Goal: Check status: Check status

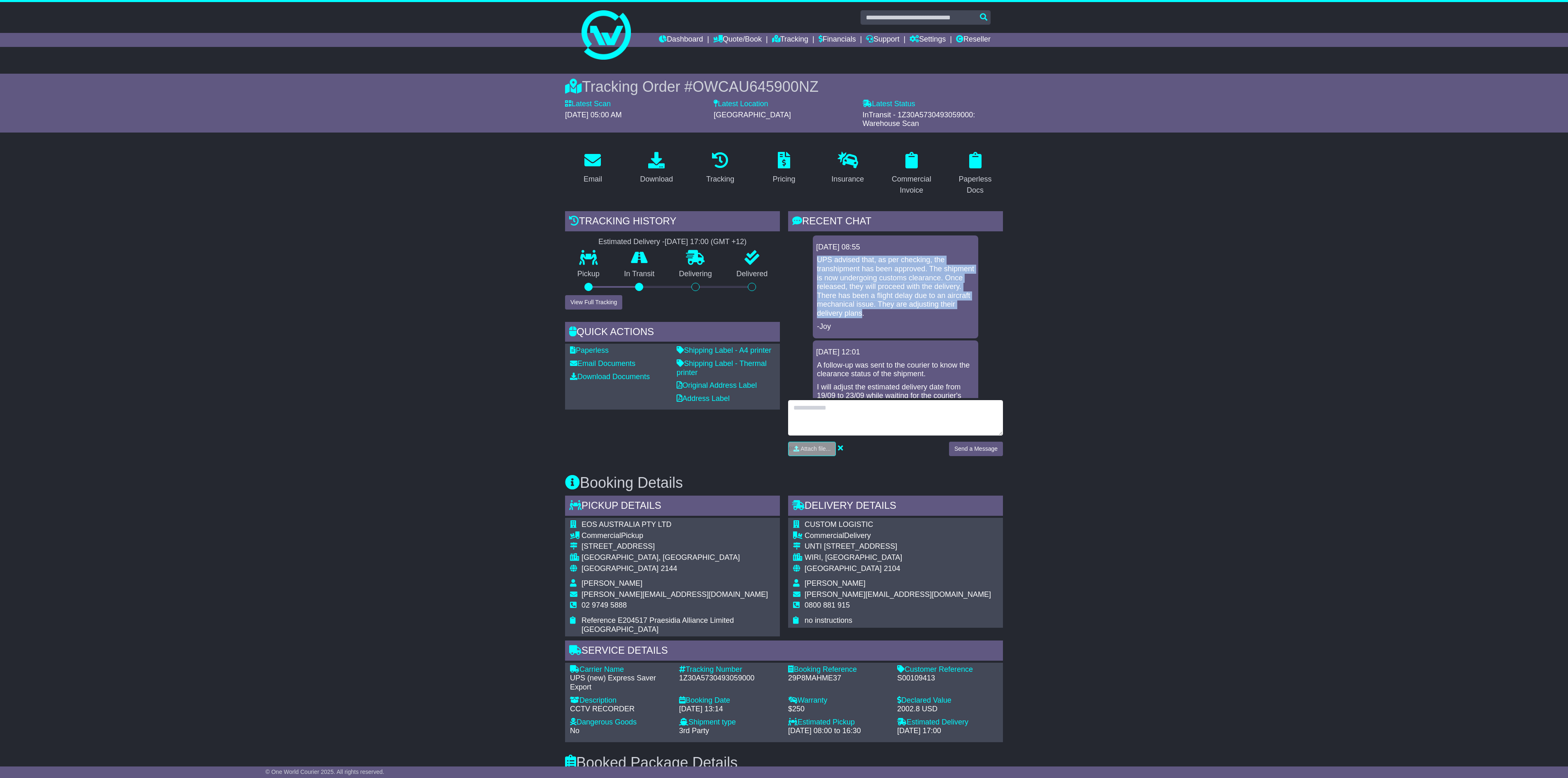
click at [832, 416] on textarea at bounding box center [895, 418] width 215 height 35
type textarea "**********"
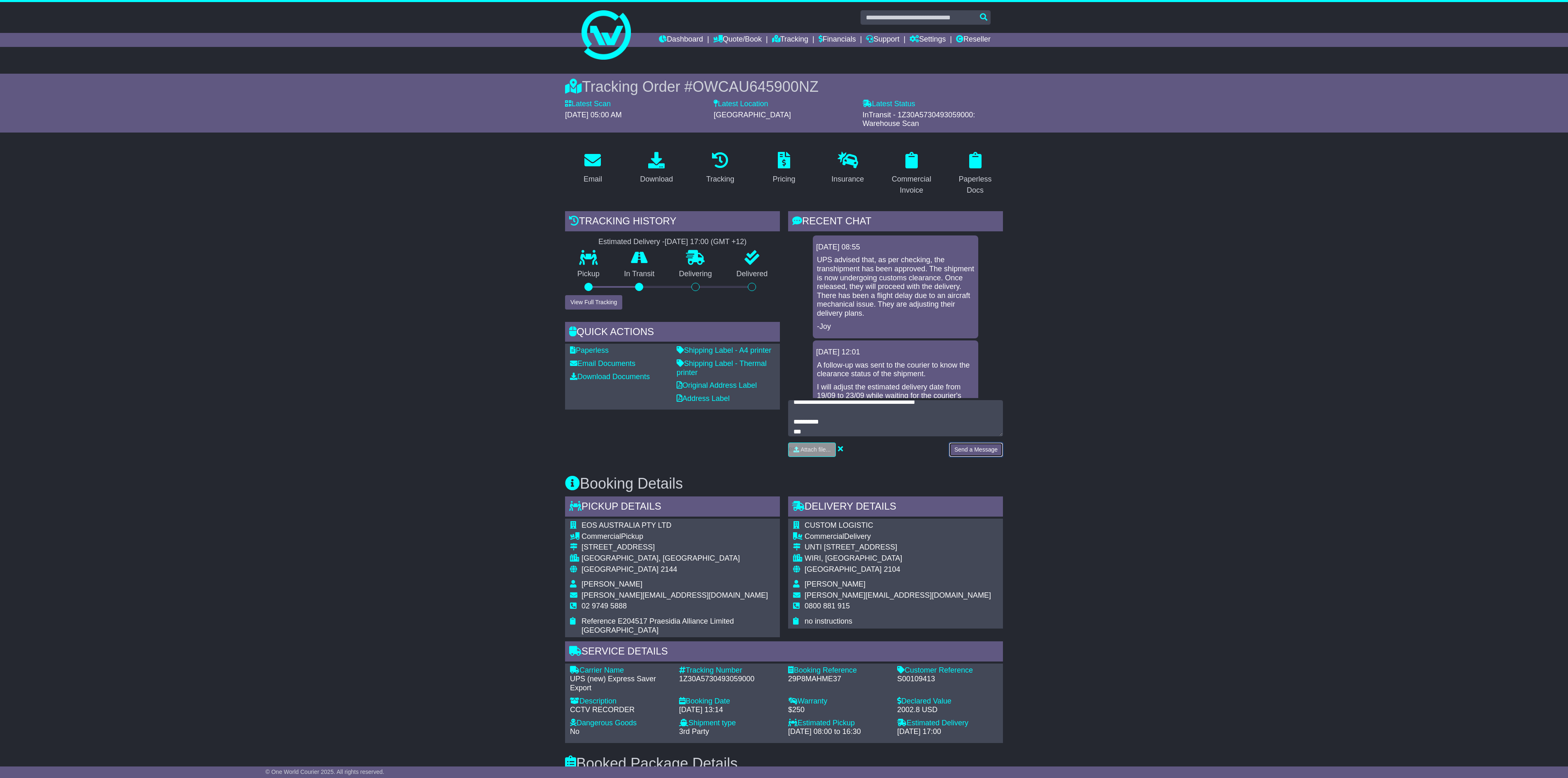
click at [978, 454] on button "Send a Message" at bounding box center [976, 450] width 54 height 15
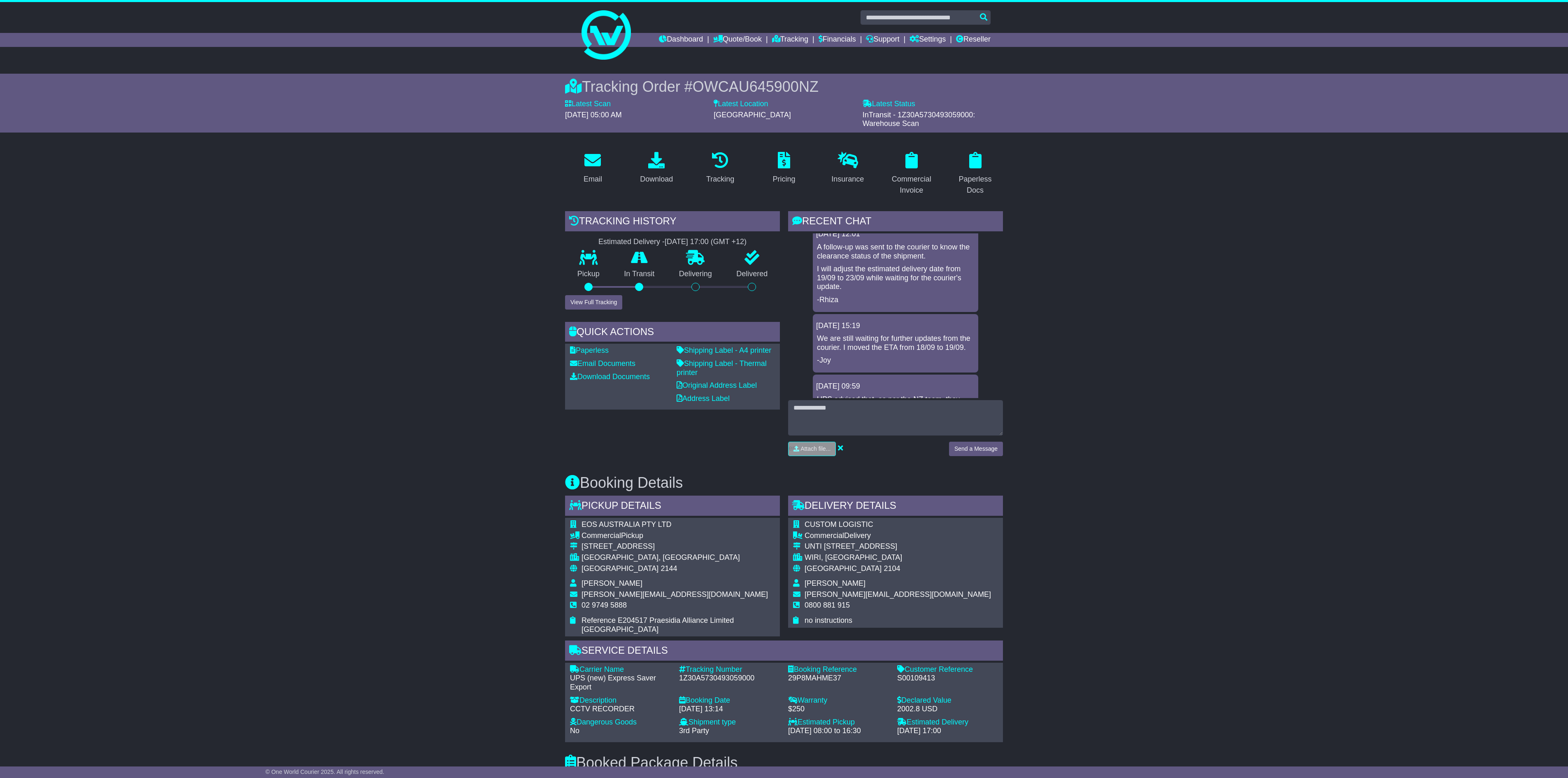
scroll to position [0, 0]
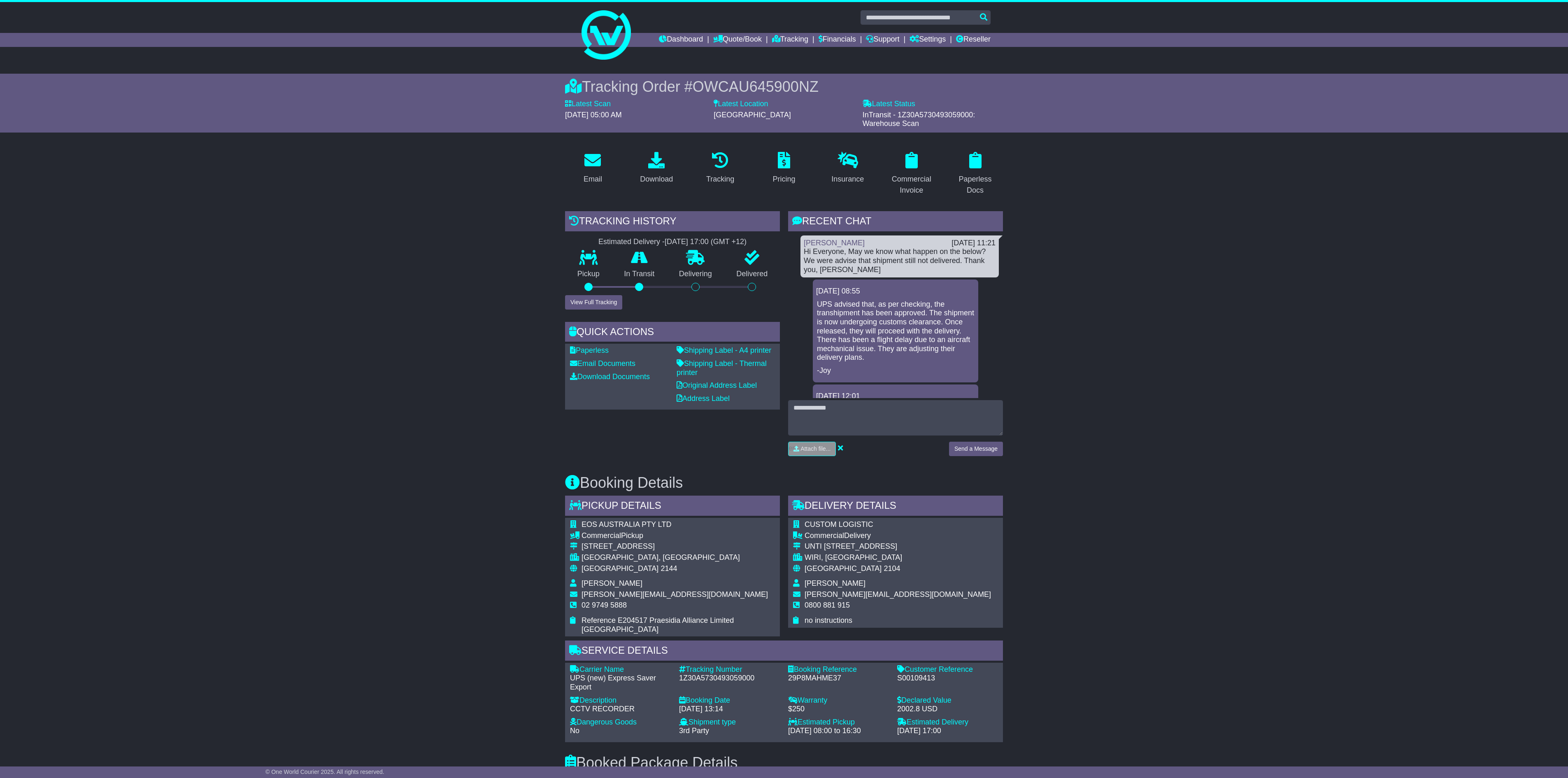
click at [934, 364] on div "UPS advised that, as per checking, the transhipment has been approved. The ship…" at bounding box center [895, 338] width 159 height 75
drag, startPoint x: 912, startPoint y: 357, endPoint x: 802, endPoint y: 296, distance: 125.8
click at [802, 296] on div "Jane Esteban 23 Sep 2025 11:21 Hi Everyone, May we know what happen on the belo…" at bounding box center [895, 735] width 215 height 1000
copy p "UPS advised that, as per checking, the transhipment has been approved. The ship…"
drag, startPoint x: 1315, startPoint y: 259, endPoint x: 1497, endPoint y: 290, distance: 184.6
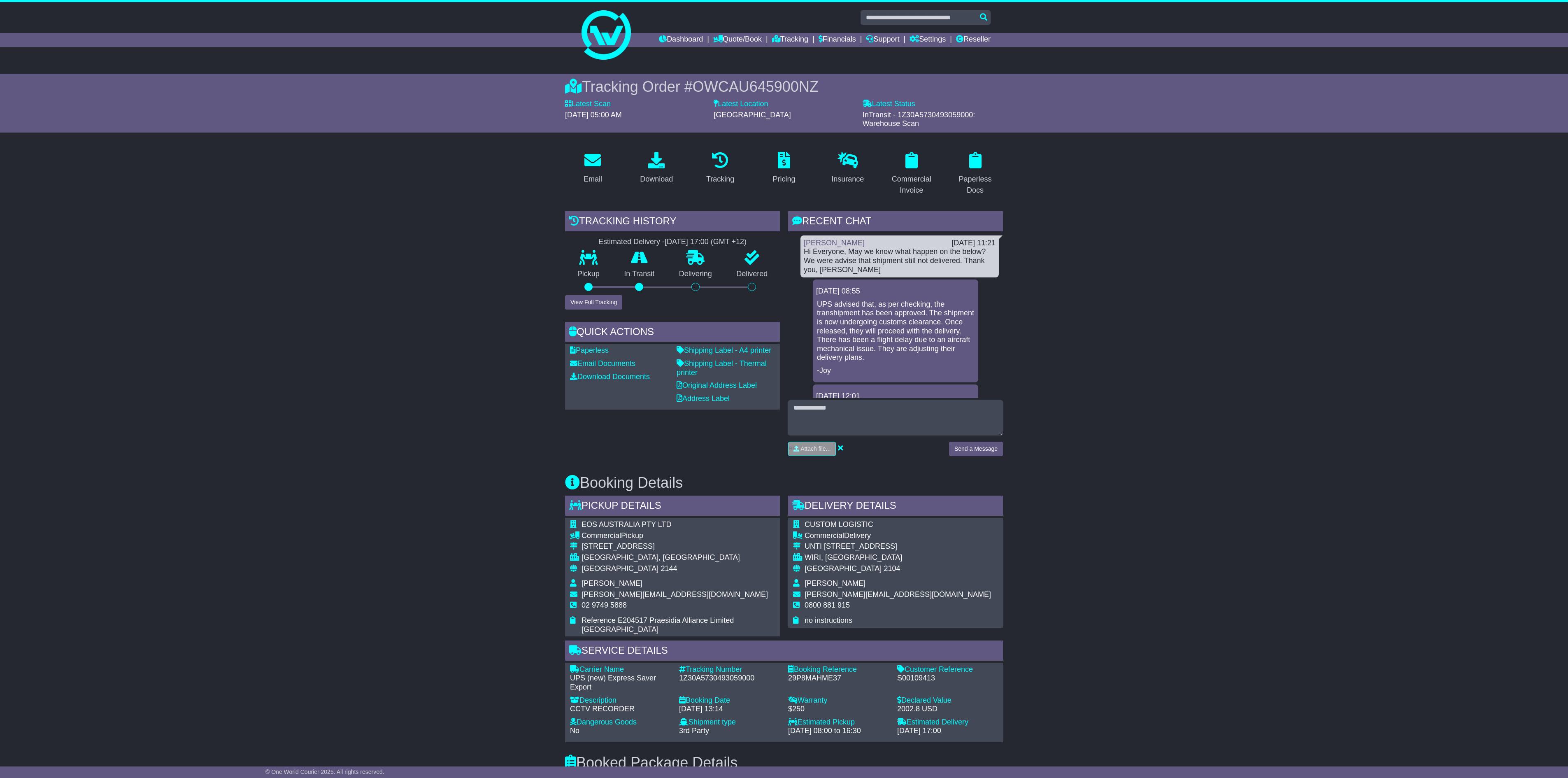
click at [1321, 259] on div "Email Download Tracking Pricing Insurance" at bounding box center [784, 600] width 1568 height 911
drag, startPoint x: 903, startPoint y: 371, endPoint x: 846, endPoint y: 320, distance: 76.5
click at [849, 323] on div "UPS advised that, as per checking, the transhipment has been approved. The ship…" at bounding box center [895, 338] width 159 height 75
click at [884, 344] on p "UPS advised that, as per checking, the transhipment has been approved. The ship…" at bounding box center [895, 331] width 157 height 62
drag, startPoint x: 937, startPoint y: 366, endPoint x: 834, endPoint y: 306, distance: 119.2
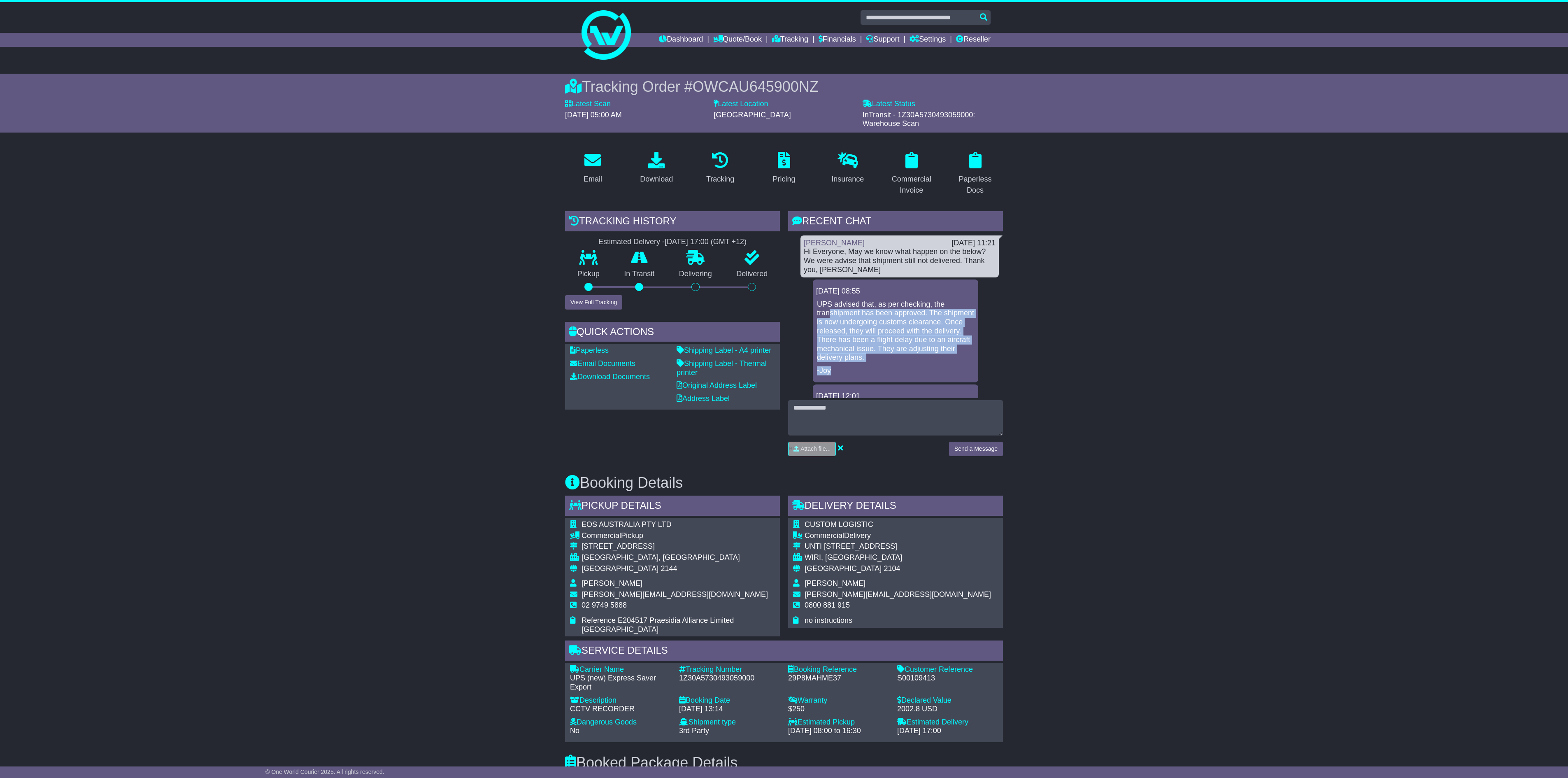
click at [830, 308] on div "UPS advised that, as per checking, the transhipment has been approved. The ship…" at bounding box center [895, 338] width 159 height 75
click at [933, 374] on p "-Joy" at bounding box center [895, 371] width 157 height 9
drag, startPoint x: 927, startPoint y: 355, endPoint x: 934, endPoint y: 354, distance: 7.1
click at [933, 354] on p "UPS advised that, as per checking, the transhipment has been approved. The ship…" at bounding box center [895, 331] width 157 height 62
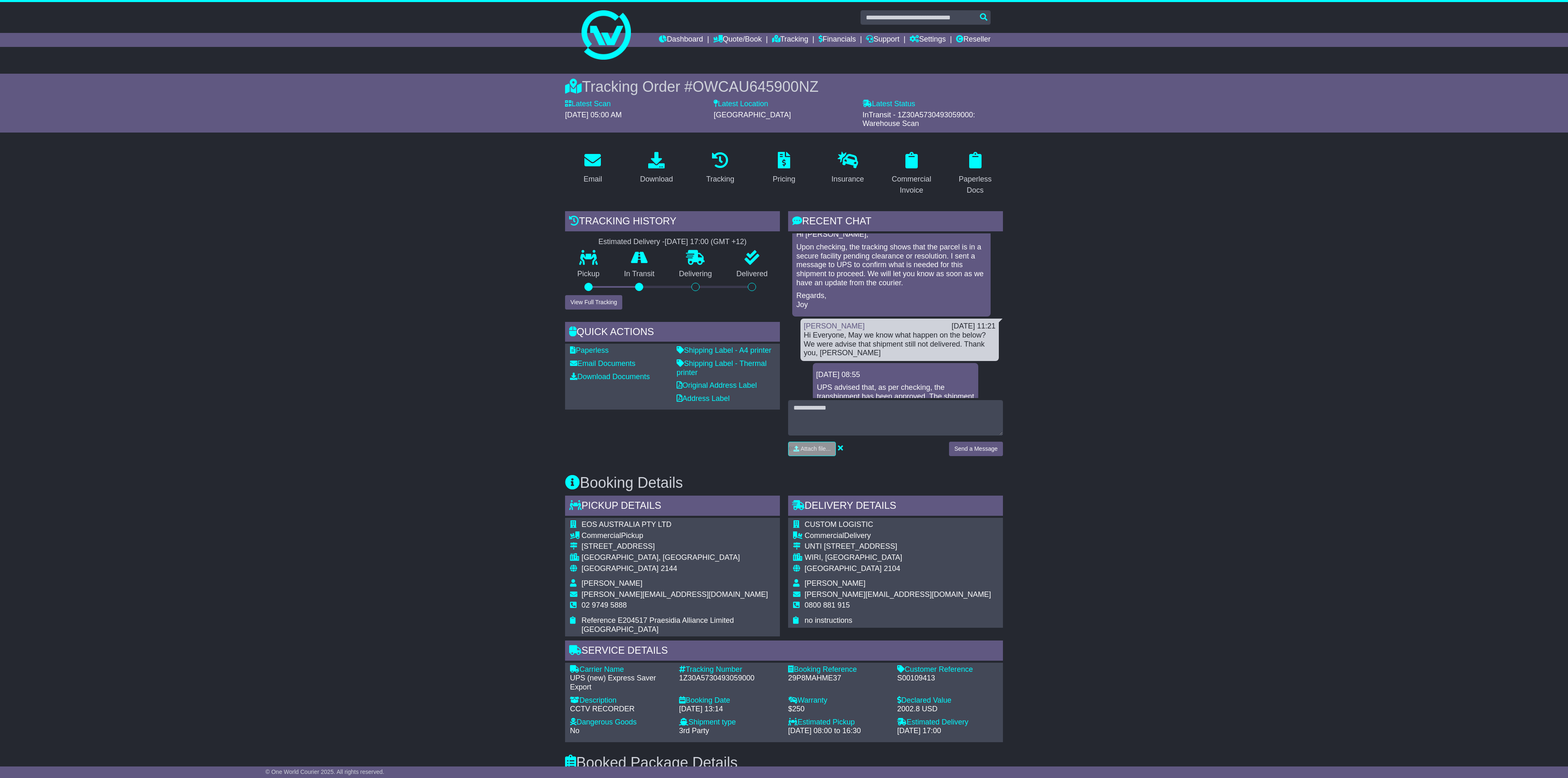
scroll to position [82, 0]
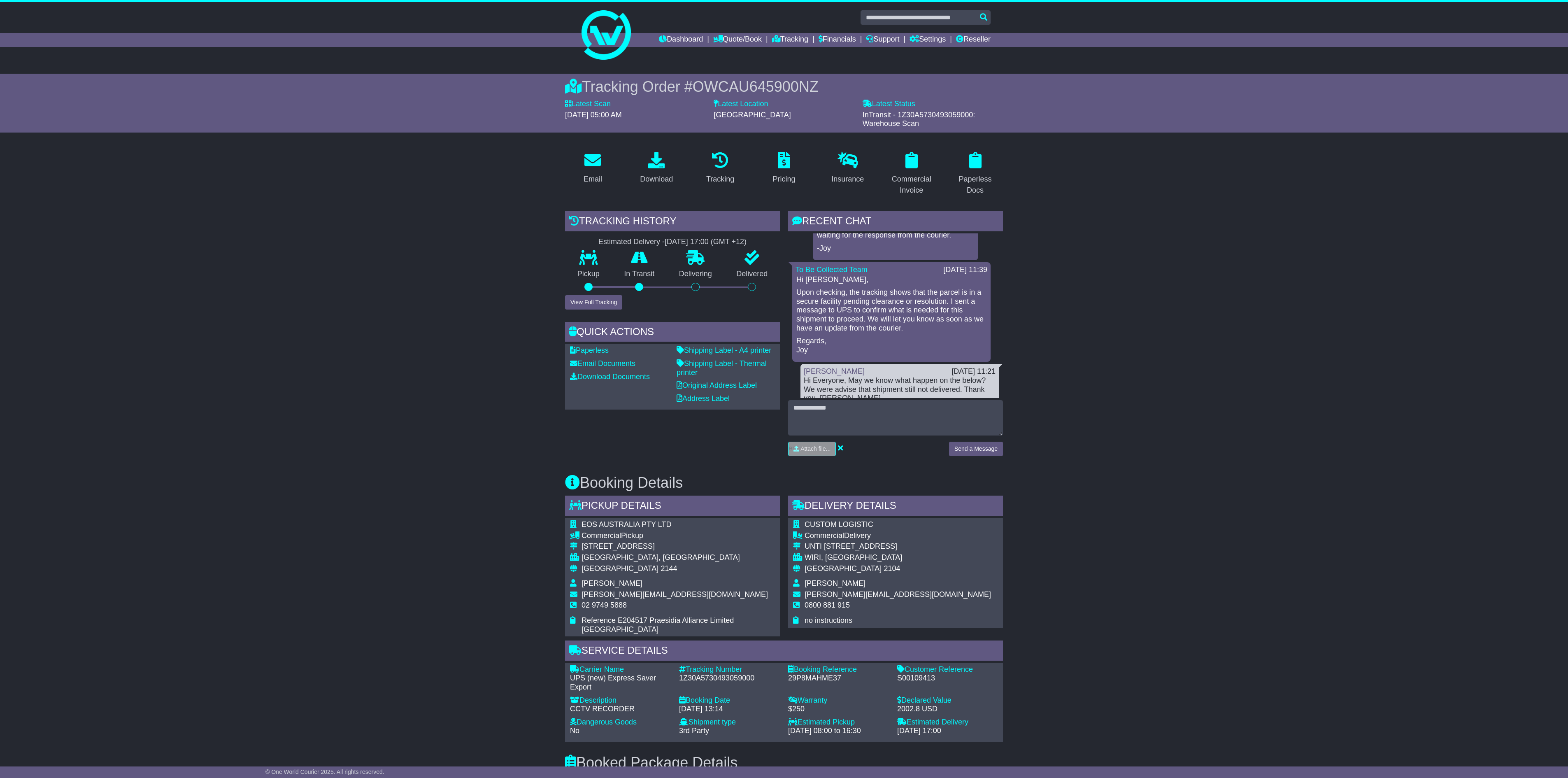
click at [1241, 360] on div "Email Download Tracking Pricing Insurance" at bounding box center [784, 600] width 1568 height 911
